Goal: Information Seeking & Learning: Learn about a topic

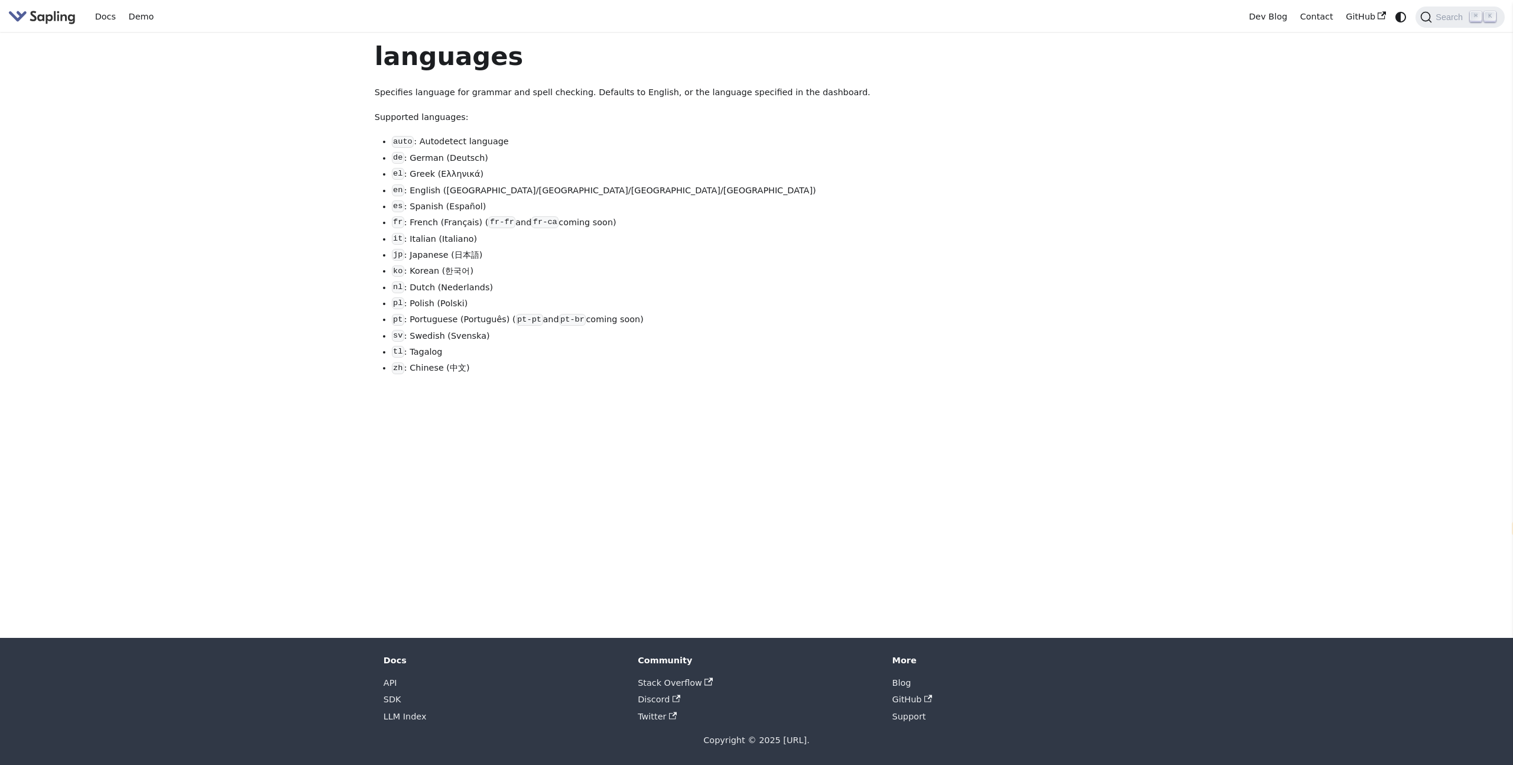
select select "en"
drag, startPoint x: 453, startPoint y: 92, endPoint x: 573, endPoint y: 92, distance: 119.4
click at [573, 92] on p "Specifies language for grammar and spell checking. Defaults to English, or the …" at bounding box center [652, 93] width 555 height 14
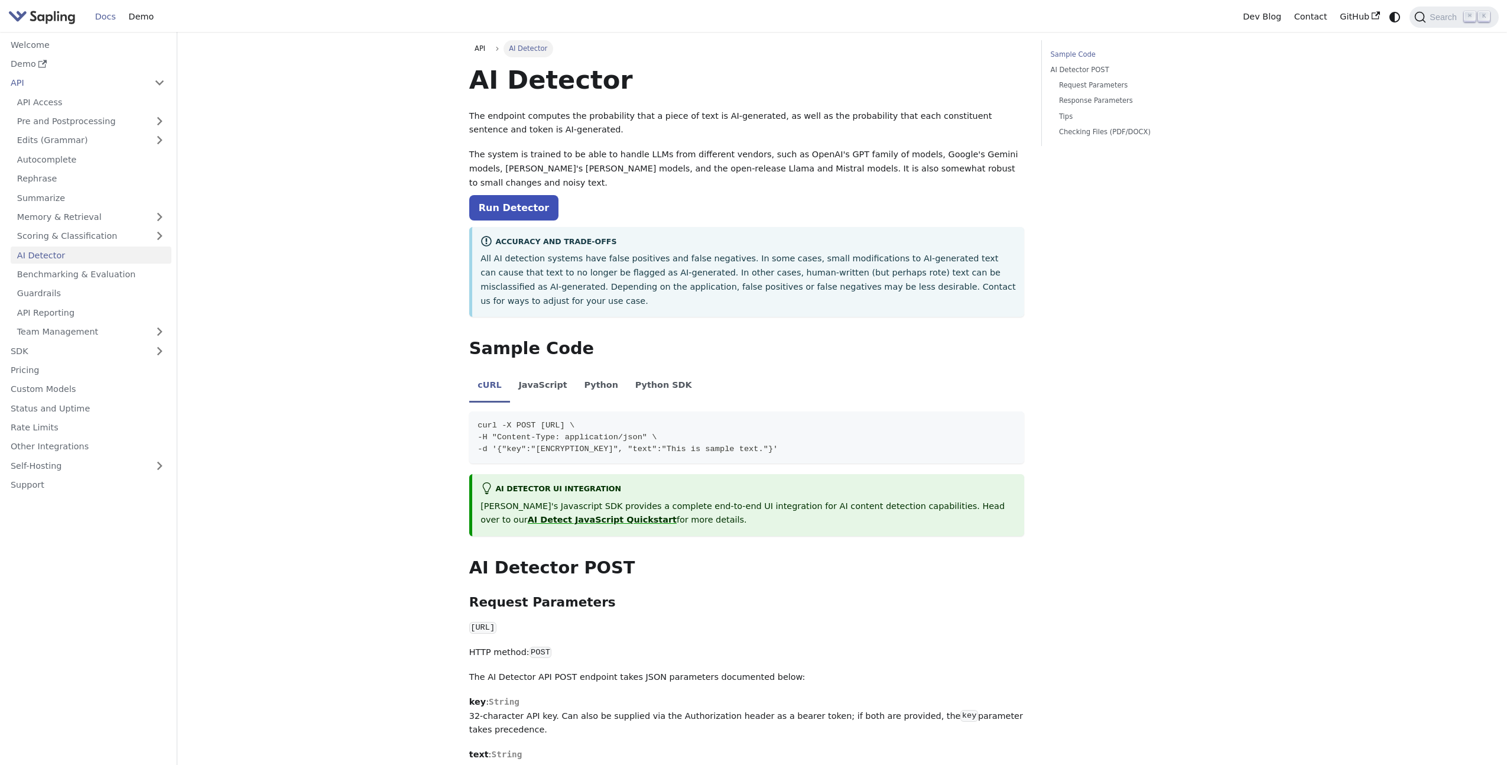
select select "en"
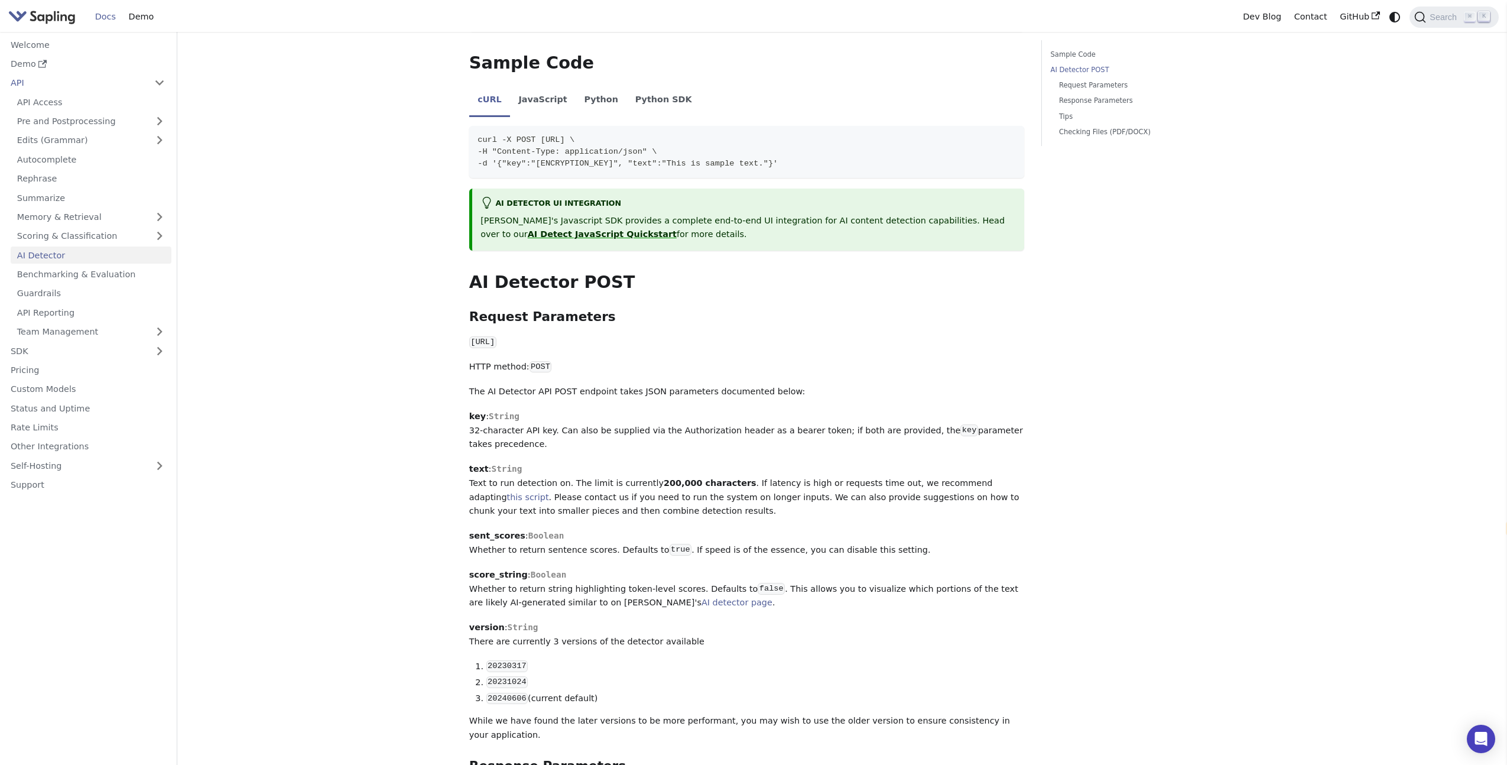
scroll to position [336, 0]
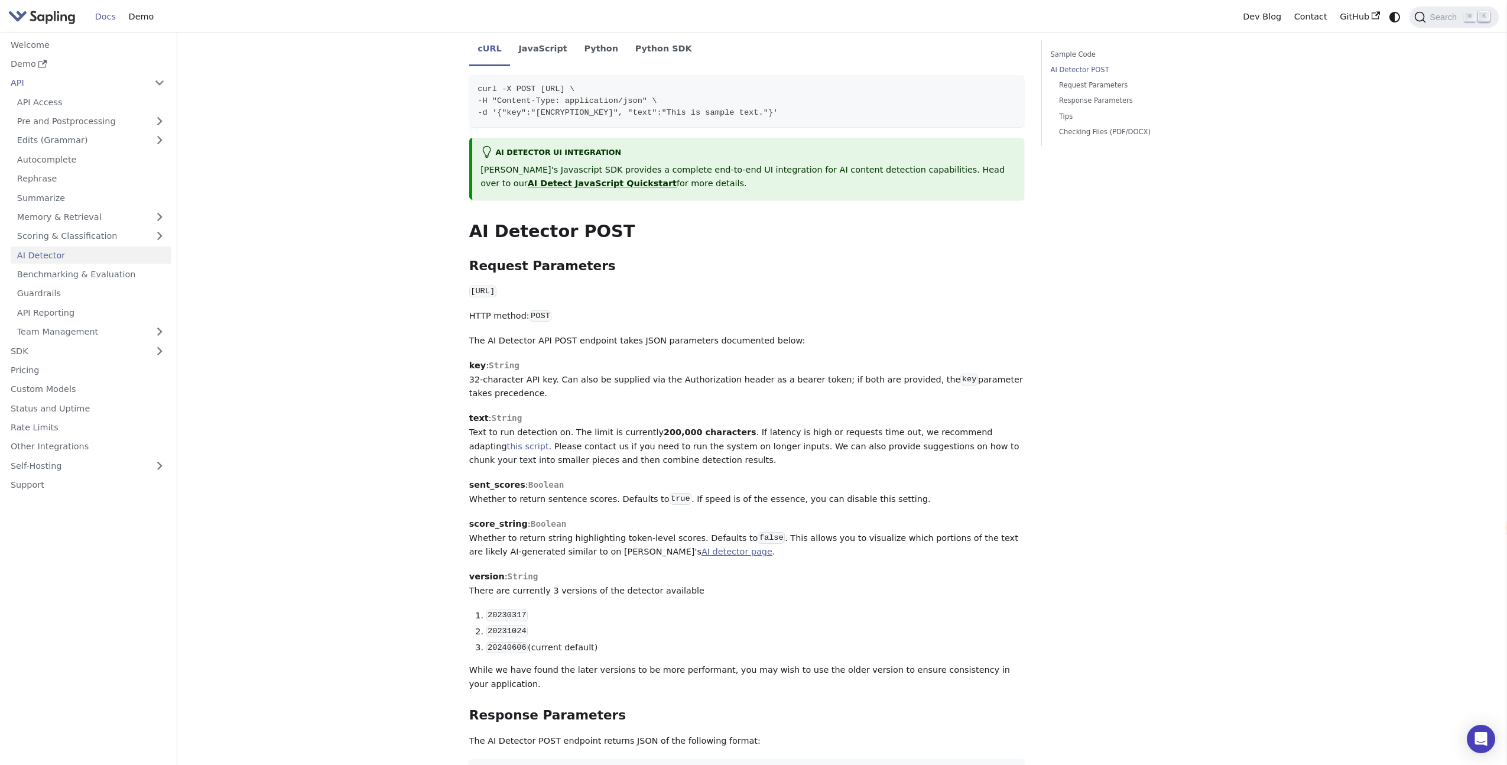
click at [701, 547] on link "AI detector page" at bounding box center [736, 551] width 71 height 9
click at [102, 274] on link "Benchmarking & Evaluation" at bounding box center [91, 274] width 161 height 17
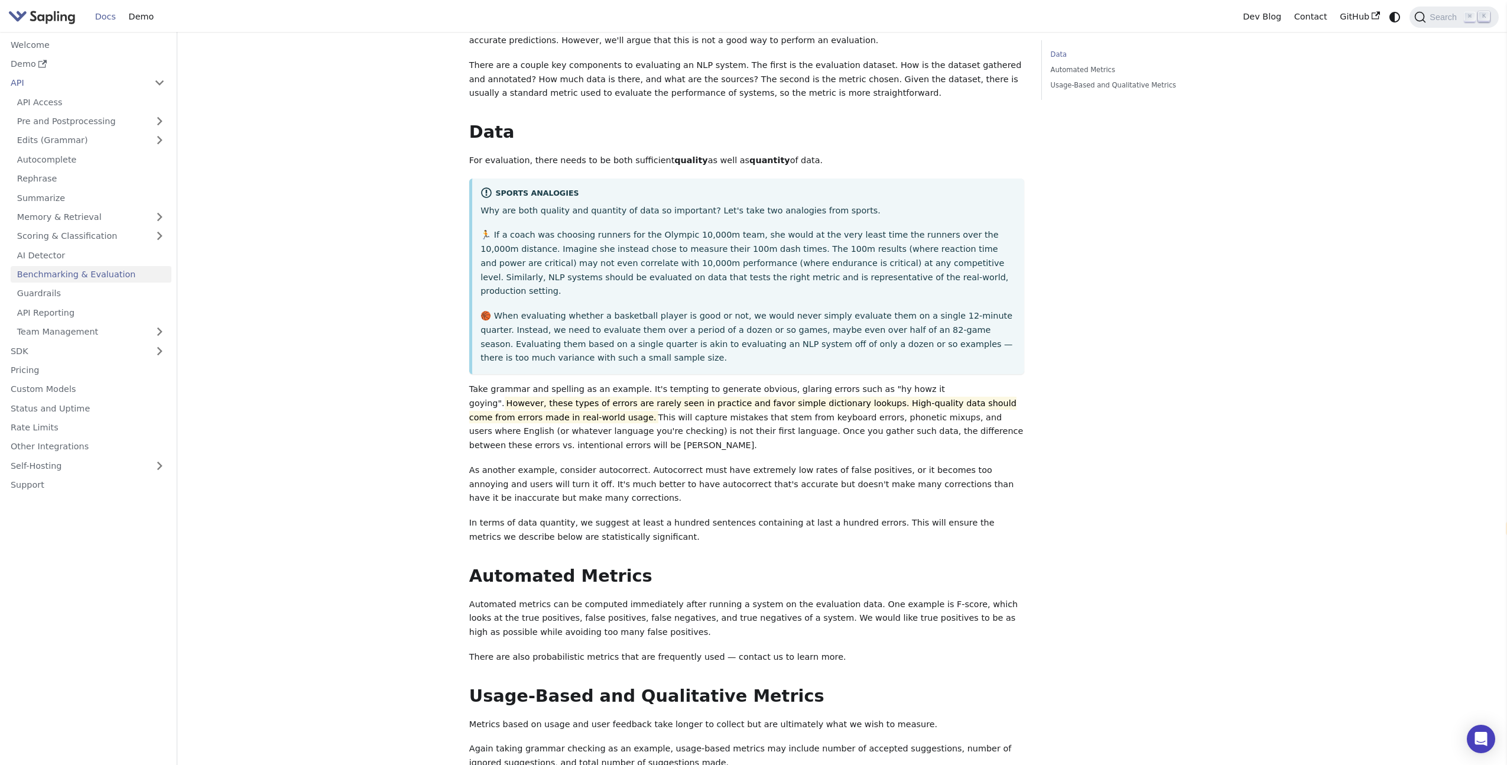
scroll to position [262, 0]
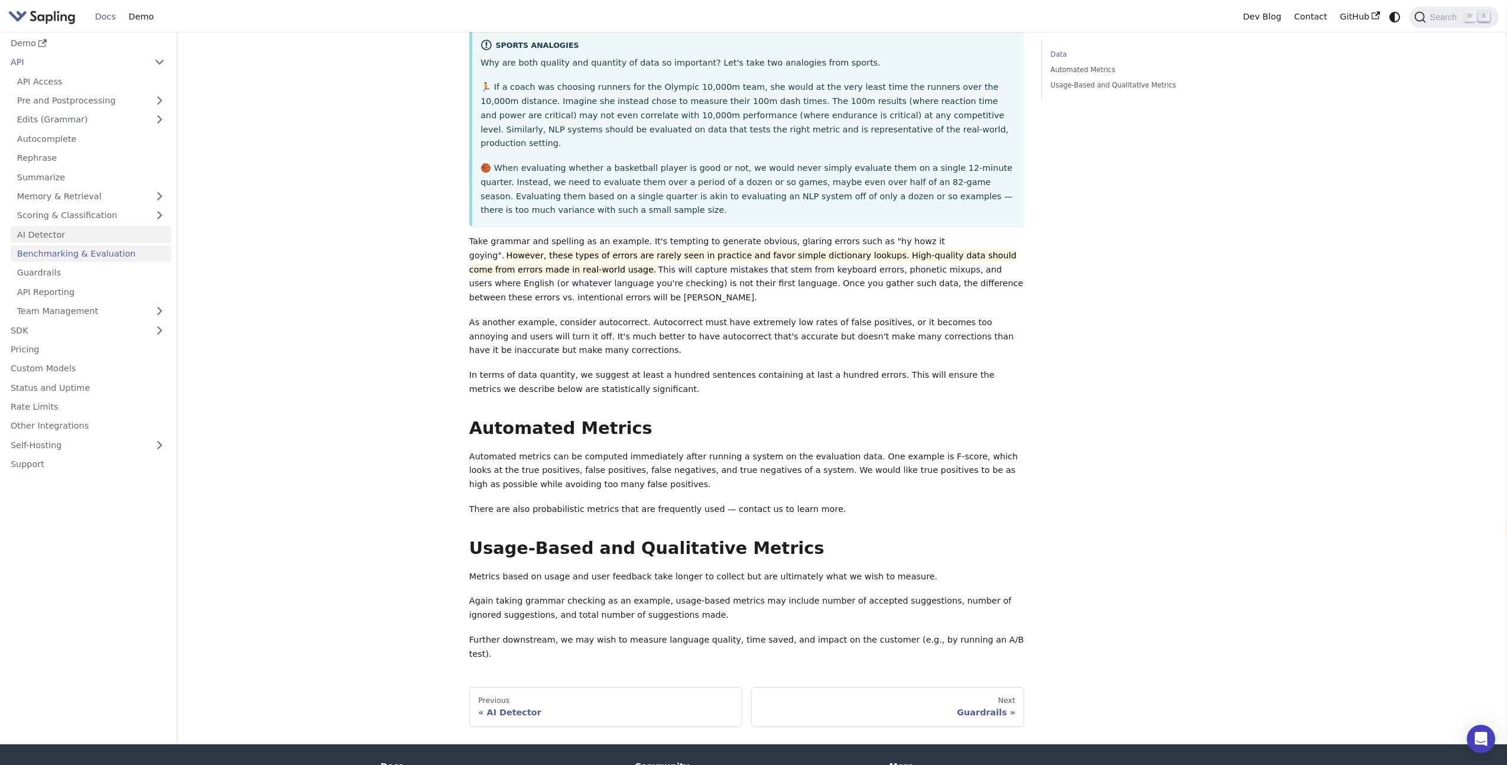
click at [109, 226] on link "AI Detector" at bounding box center [91, 234] width 161 height 17
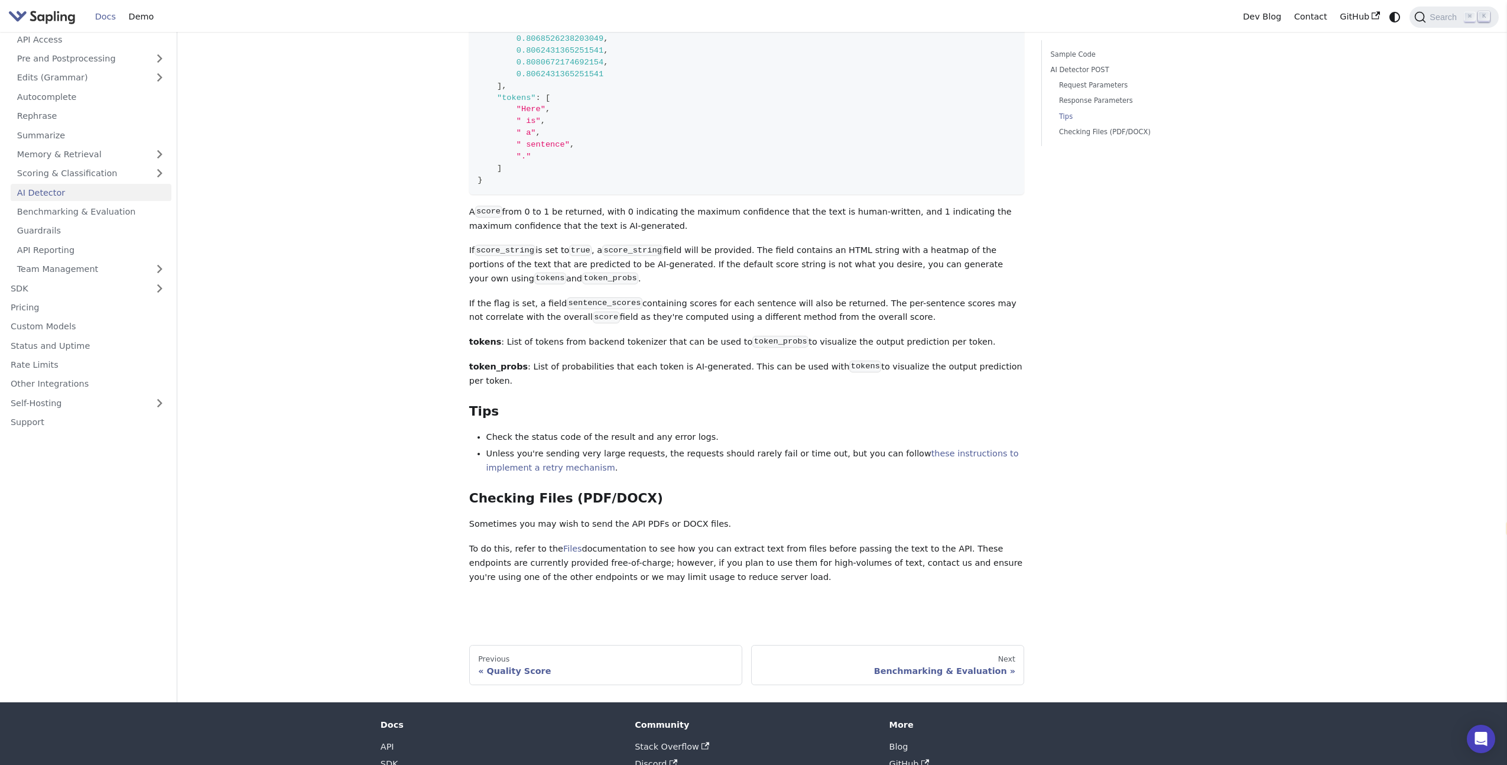
scroll to position [1200, 0]
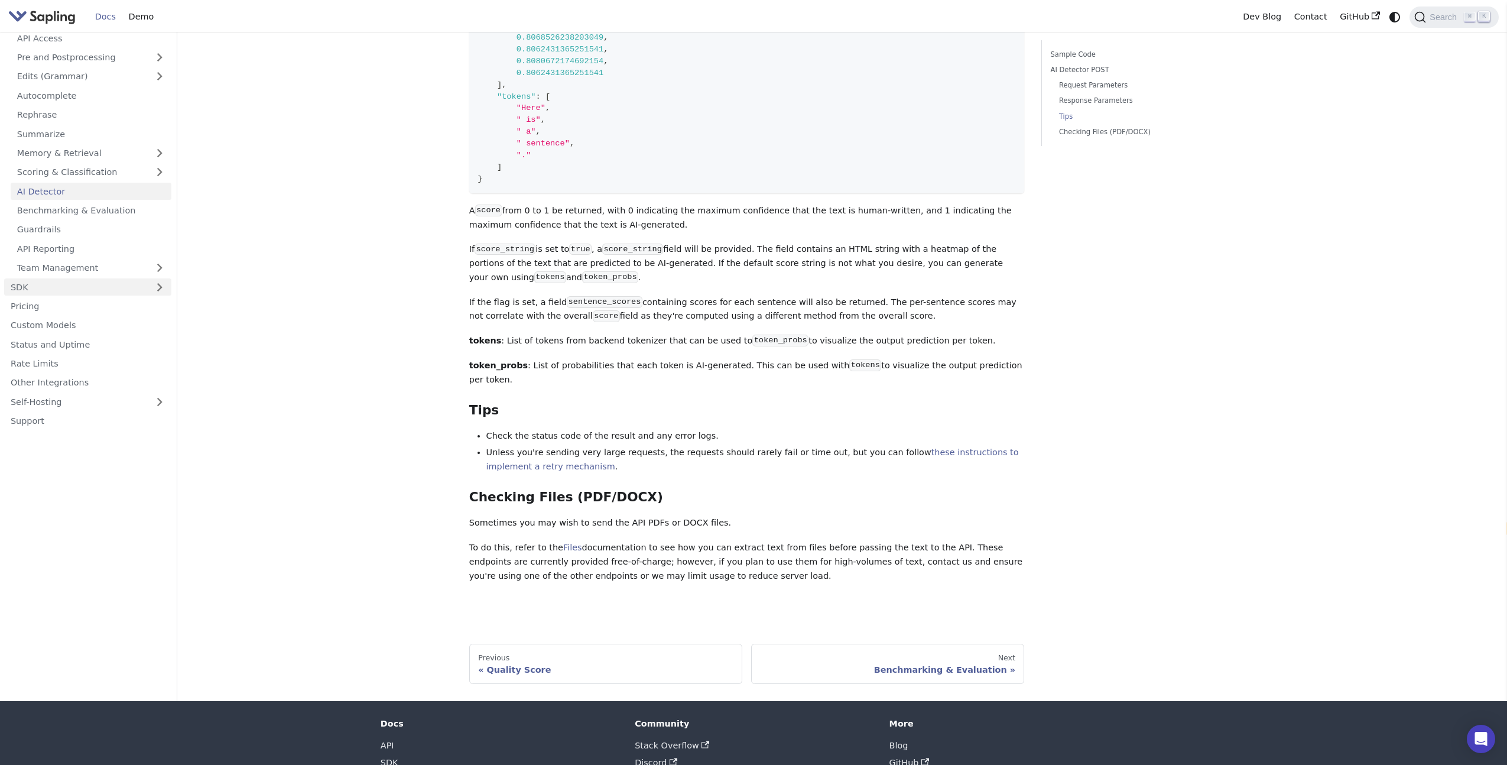
click at [96, 278] on link "SDK" at bounding box center [76, 286] width 144 height 17
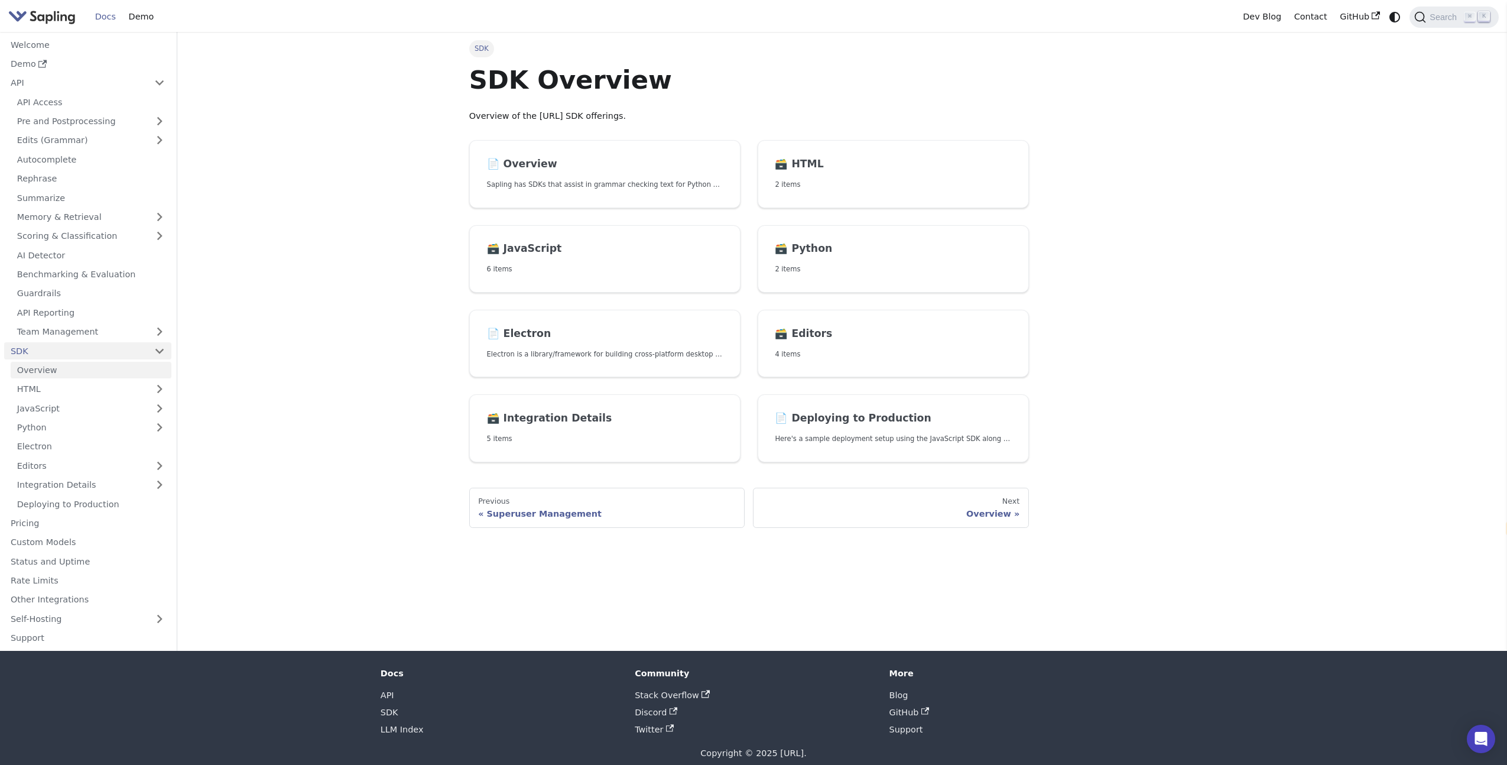
click at [105, 371] on link "Overview" at bounding box center [91, 370] width 161 height 17
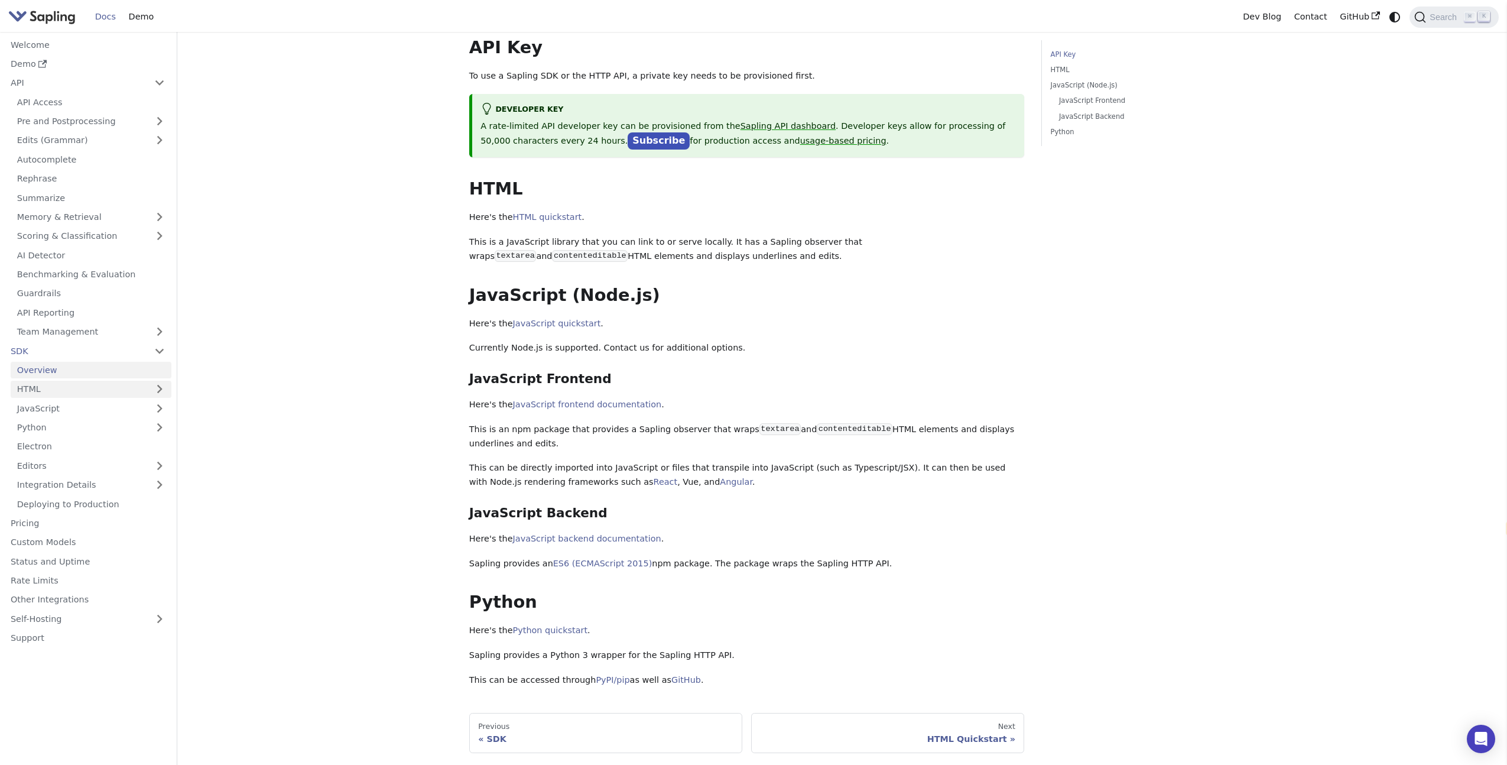
scroll to position [119, 0]
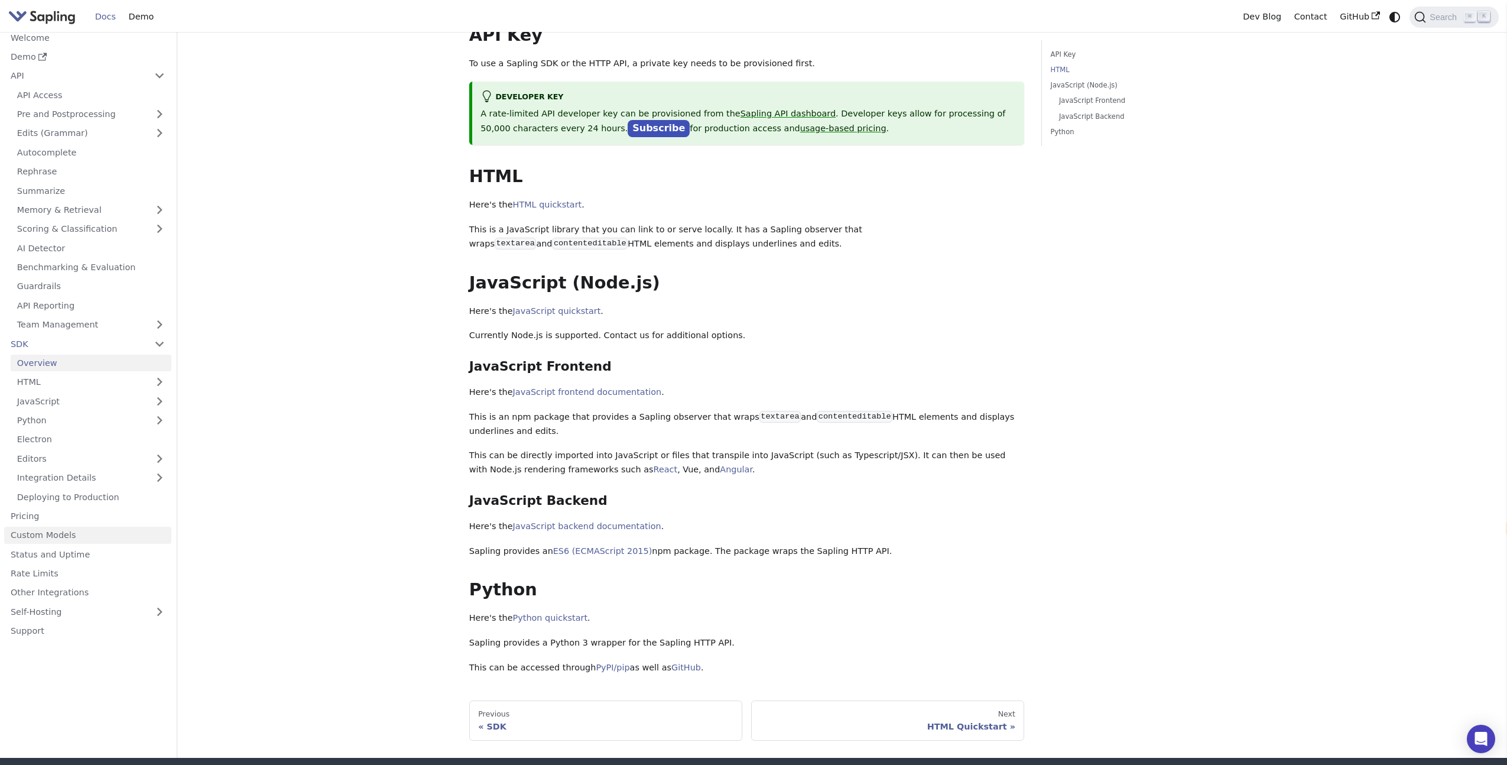
click at [83, 528] on link "Custom Models" at bounding box center [87, 534] width 167 height 17
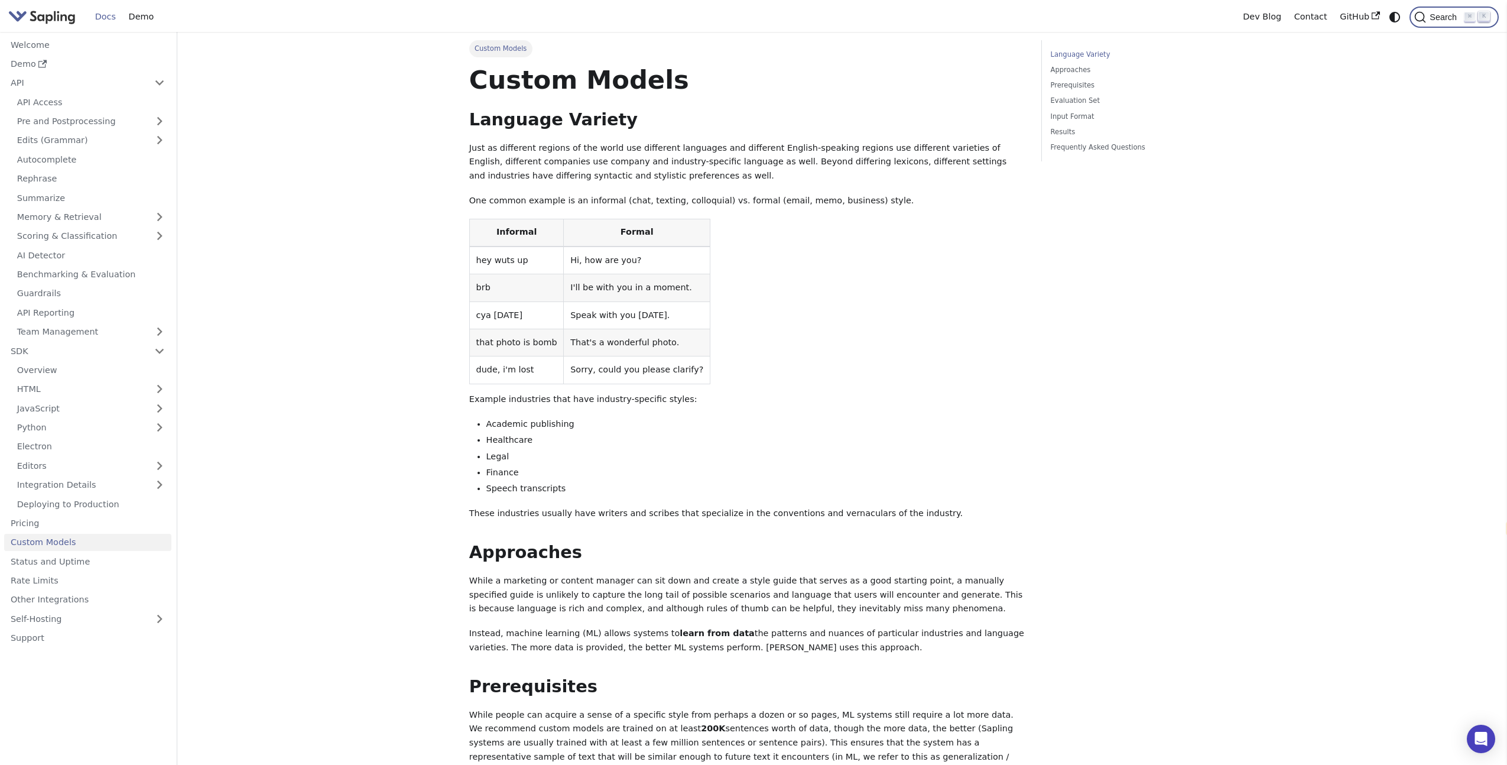
click at [1427, 17] on span "Search" at bounding box center [1445, 16] width 38 height 9
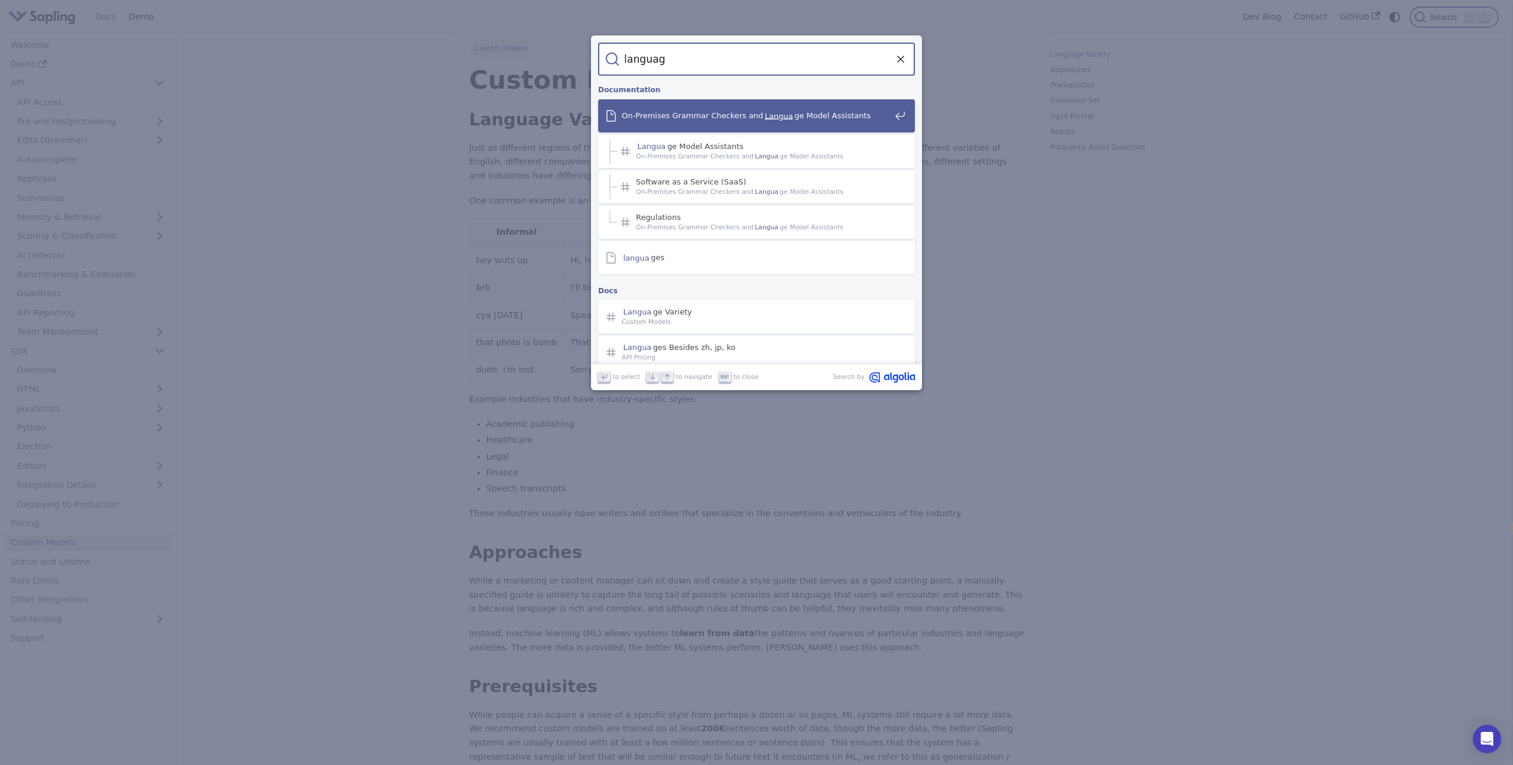
type input "language"
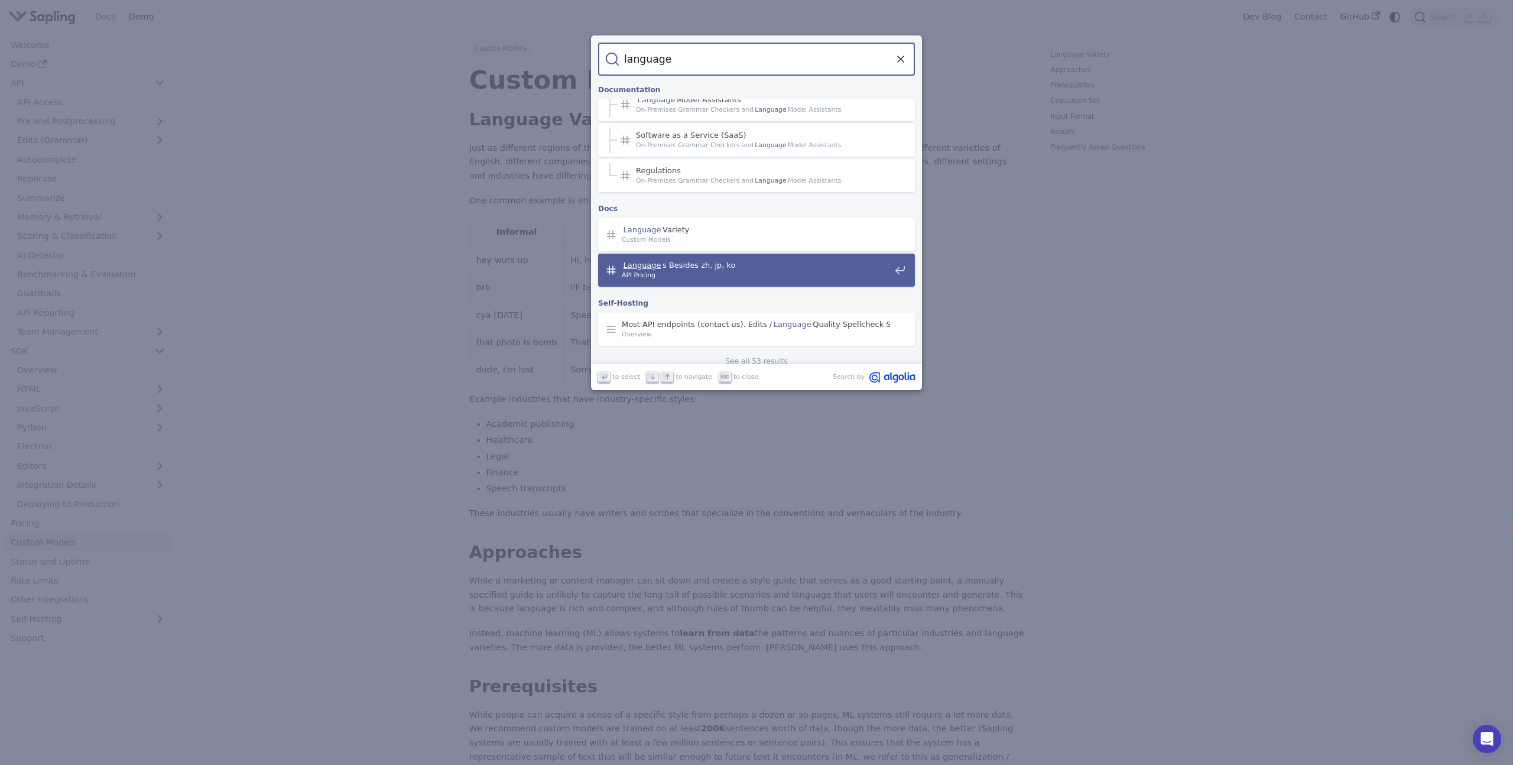
scroll to position [100, 0]
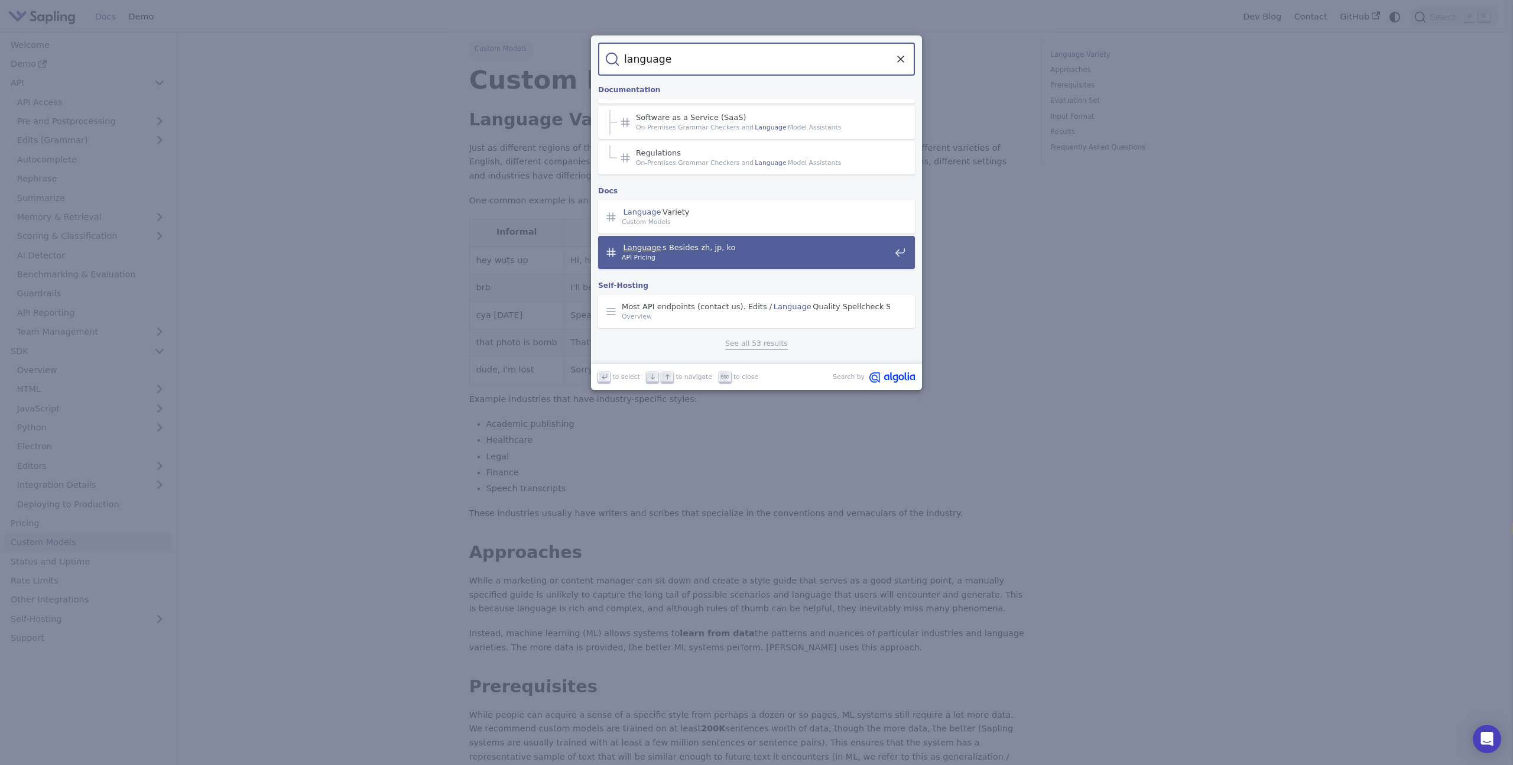
click at [772, 254] on span "API Pricing" at bounding box center [756, 257] width 268 height 10
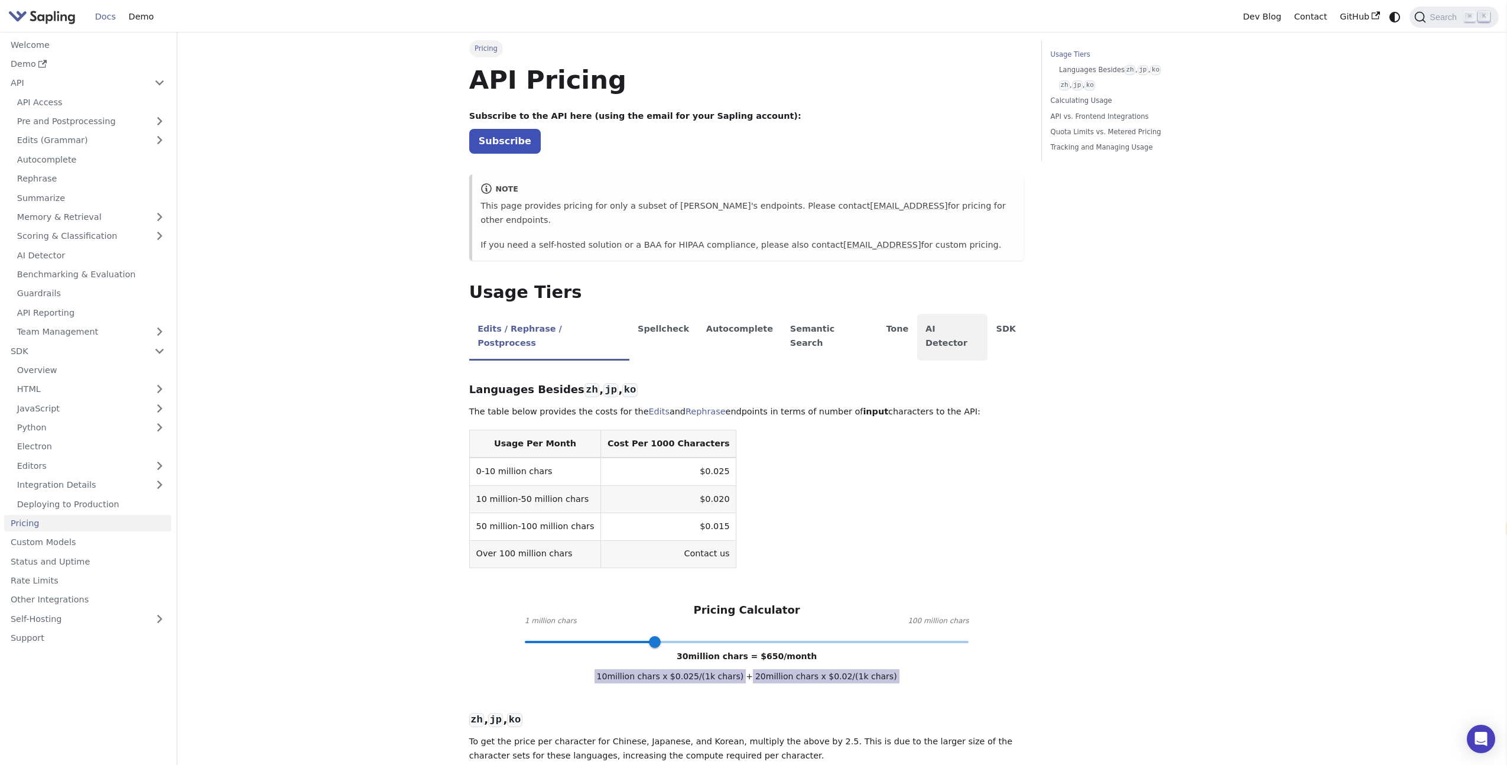
click at [917, 314] on li "AI Detector" at bounding box center [952, 337] width 71 height 47
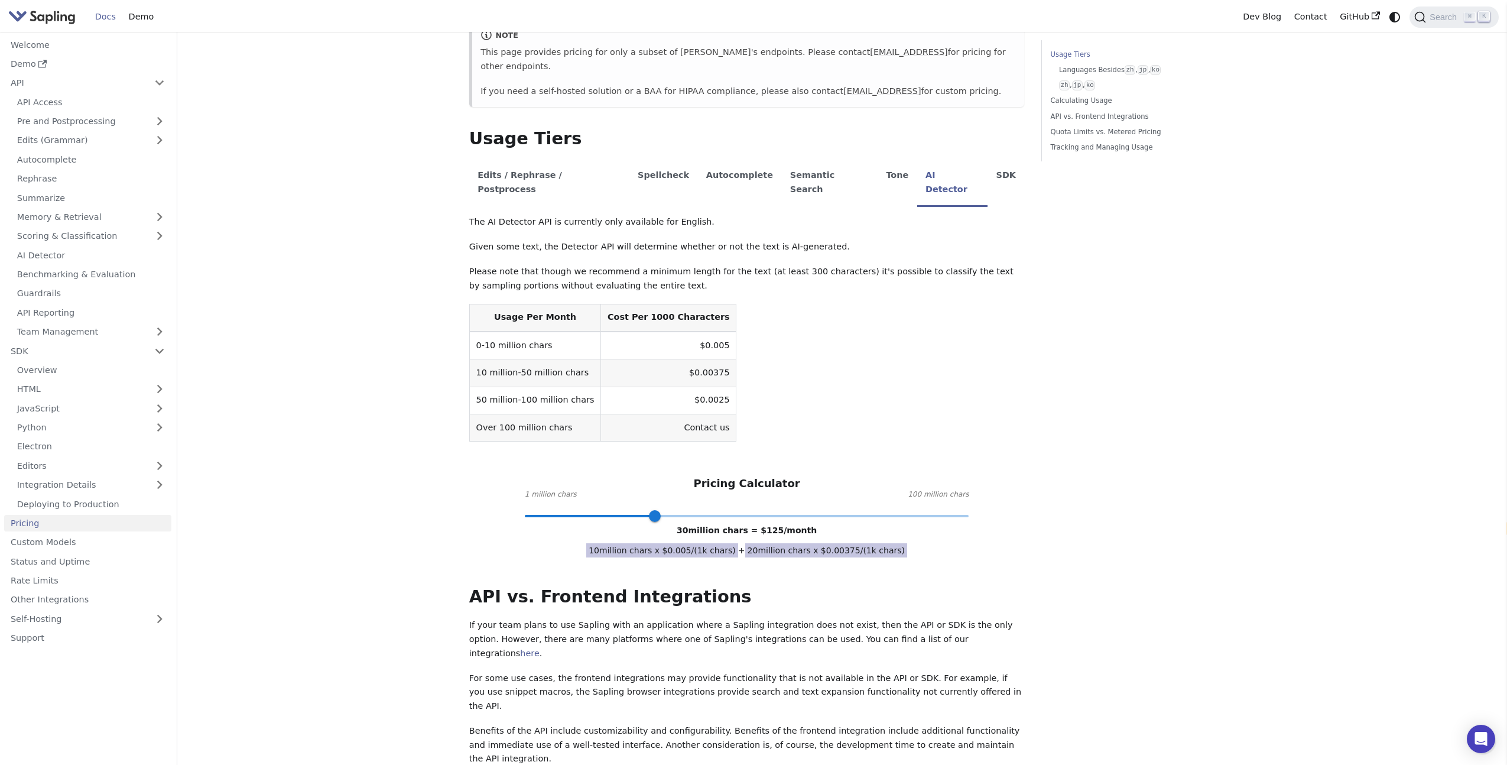
scroll to position [23, 0]
